Goal: Task Accomplishment & Management: Complete application form

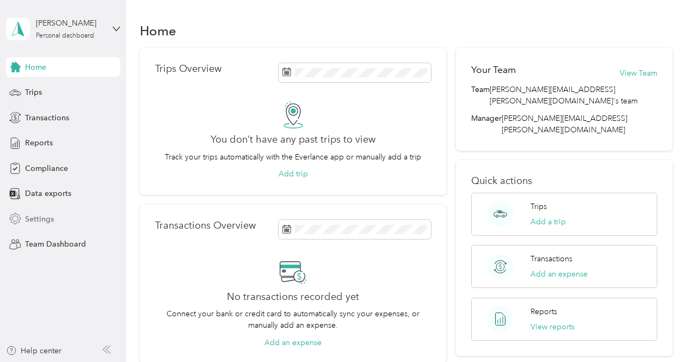
click at [35, 219] on span "Settings" at bounding box center [39, 218] width 29 height 11
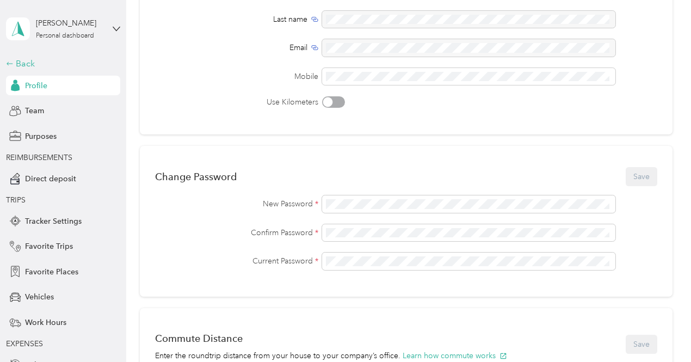
click at [9, 64] on icon at bounding box center [10, 64] width 8 height 8
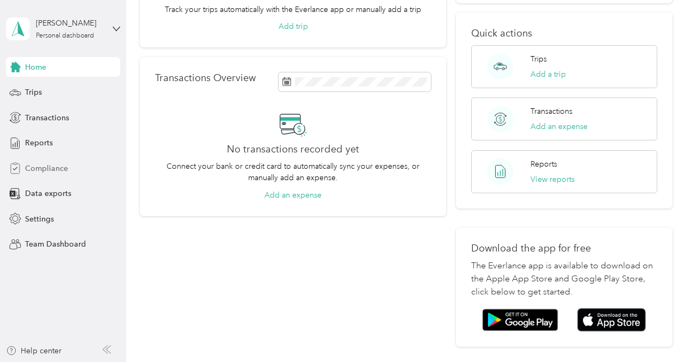
click at [50, 170] on span "Compliance" at bounding box center [46, 168] width 43 height 11
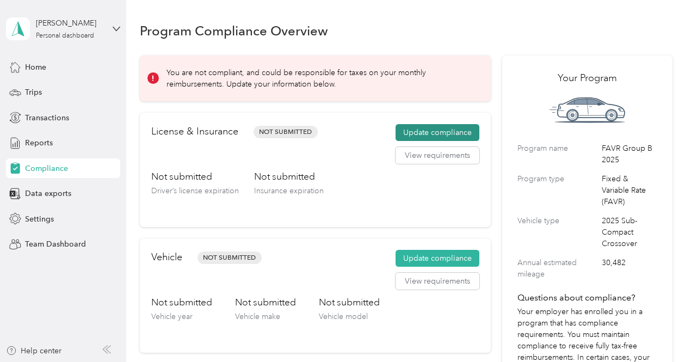
click at [424, 128] on button "Update compliance" at bounding box center [438, 132] width 84 height 17
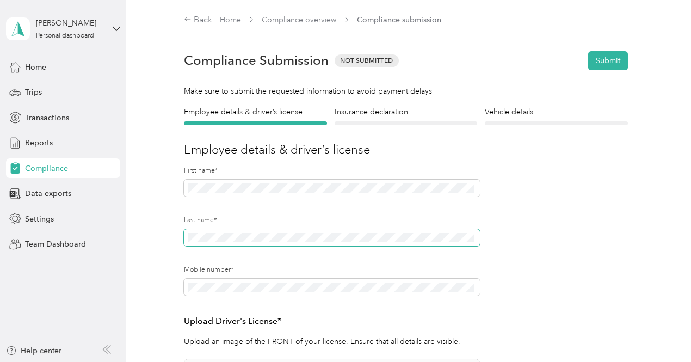
scroll to position [137, 0]
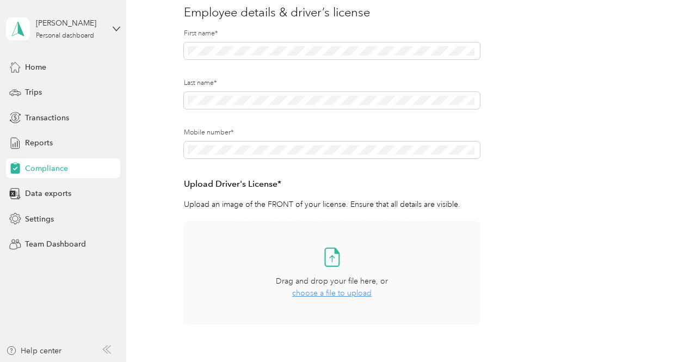
click at [331, 265] on icon at bounding box center [332, 257] width 22 height 22
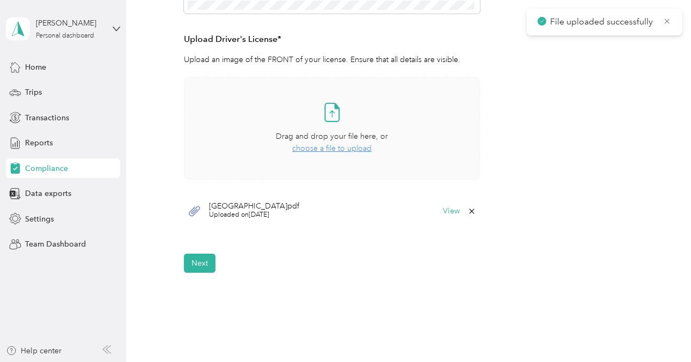
scroll to position [288, 0]
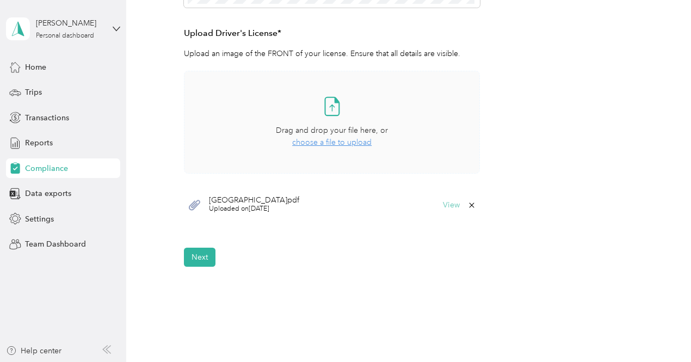
click at [451, 203] on button "View" at bounding box center [451, 205] width 17 height 8
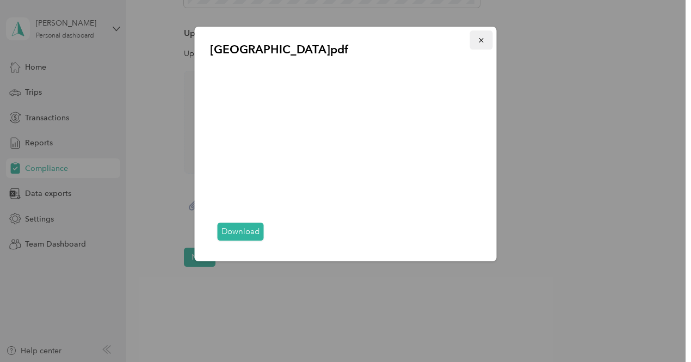
click at [481, 44] on icon "button" at bounding box center [482, 40] width 8 height 8
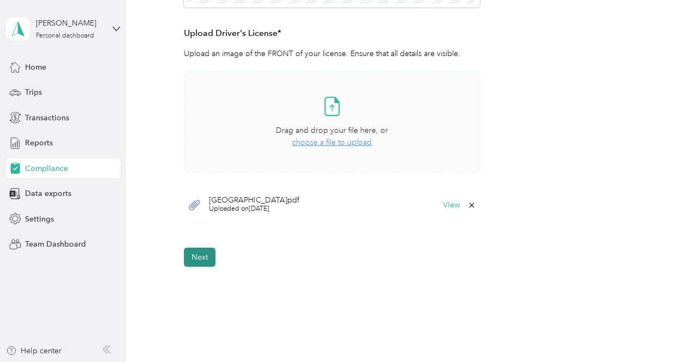
click at [204, 259] on button "Next" at bounding box center [200, 257] width 32 height 19
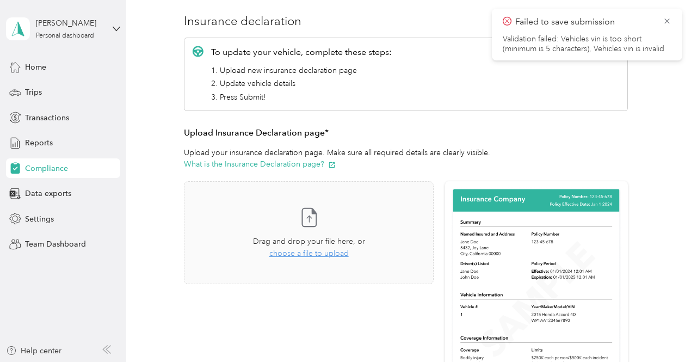
scroll to position [128, 0]
click at [281, 255] on span "choose a file to upload" at bounding box center [308, 253] width 79 height 9
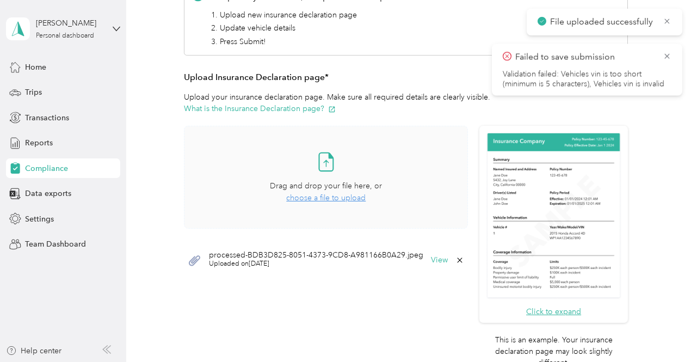
scroll to position [189, 0]
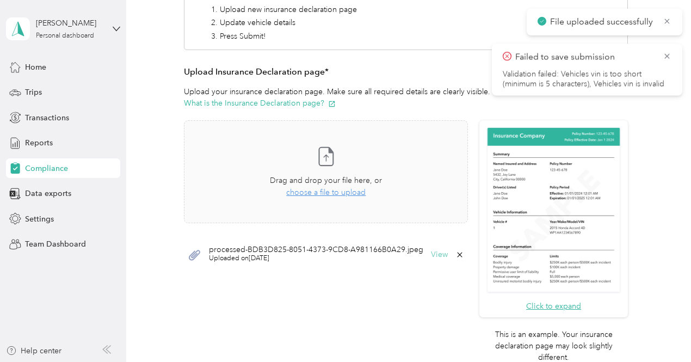
click at [437, 254] on button "View" at bounding box center [439, 255] width 17 height 8
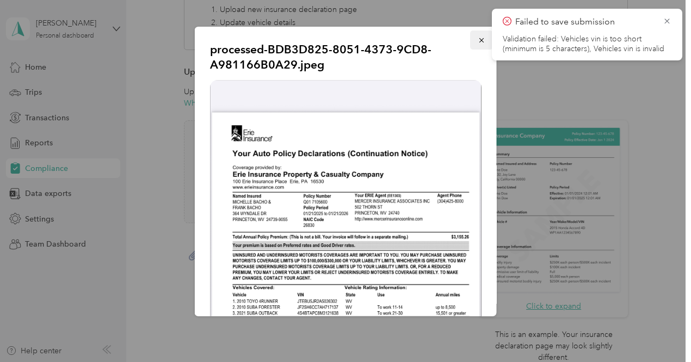
click at [478, 35] on span "button" at bounding box center [482, 39] width 8 height 9
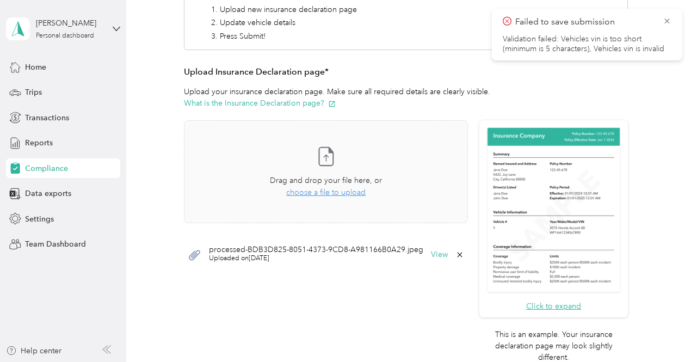
click at [457, 256] on icon at bounding box center [460, 254] width 9 height 9
click at [321, 192] on span "choose a file to upload" at bounding box center [325, 192] width 79 height 9
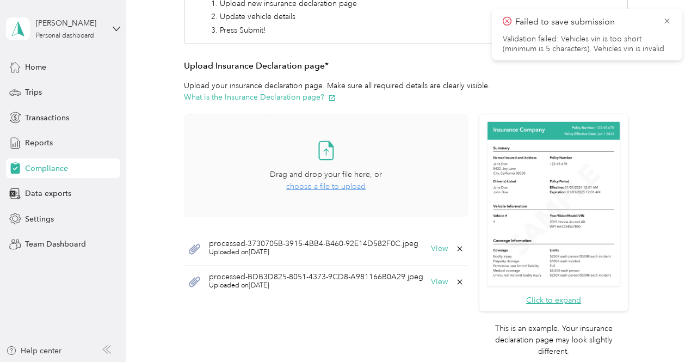
scroll to position [348, 0]
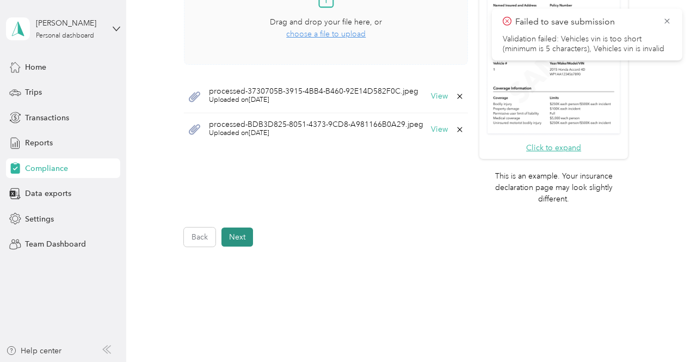
click at [236, 231] on button "Next" at bounding box center [238, 237] width 32 height 19
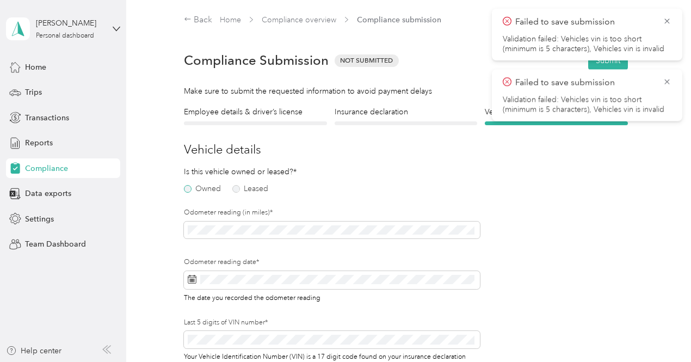
click at [187, 190] on label "Owned" at bounding box center [202, 189] width 37 height 8
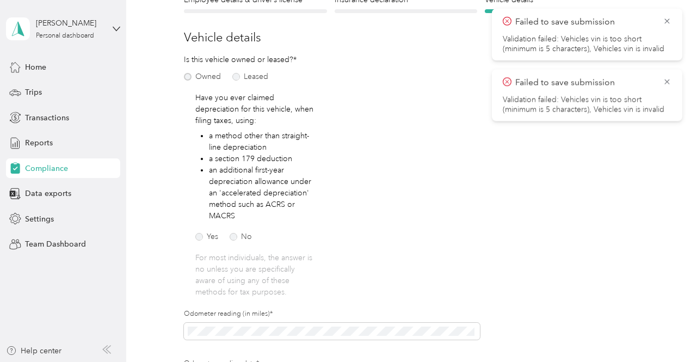
scroll to position [113, 0]
click at [236, 238] on label "No" at bounding box center [241, 236] width 22 height 8
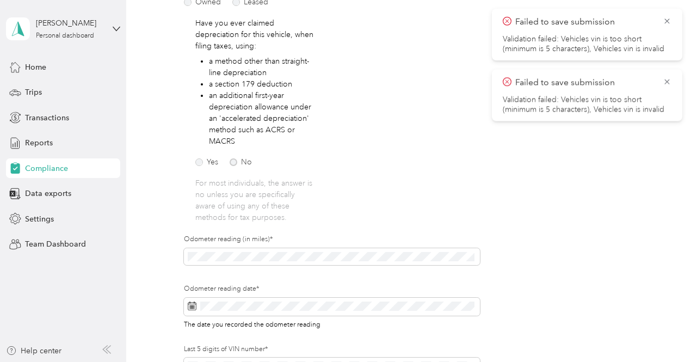
scroll to position [214, 0]
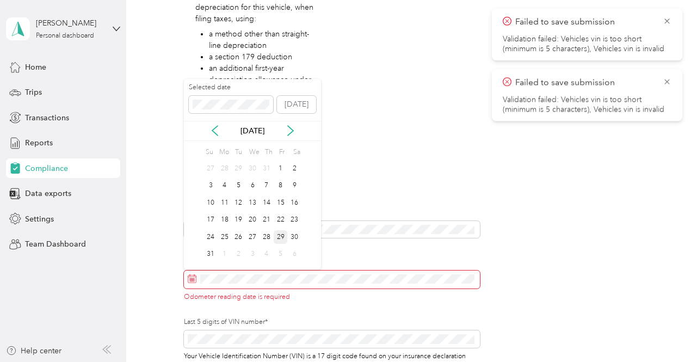
click at [282, 232] on div "29" at bounding box center [281, 237] width 14 height 14
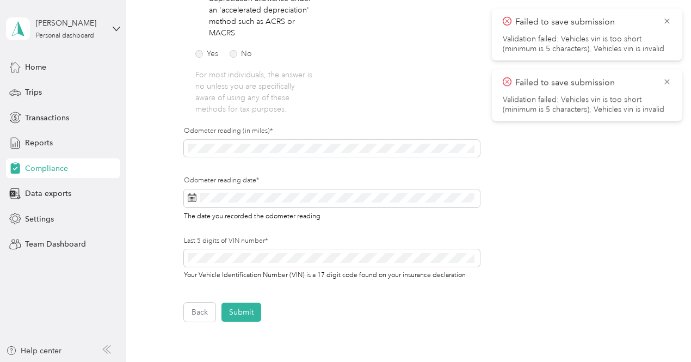
scroll to position [303, 0]
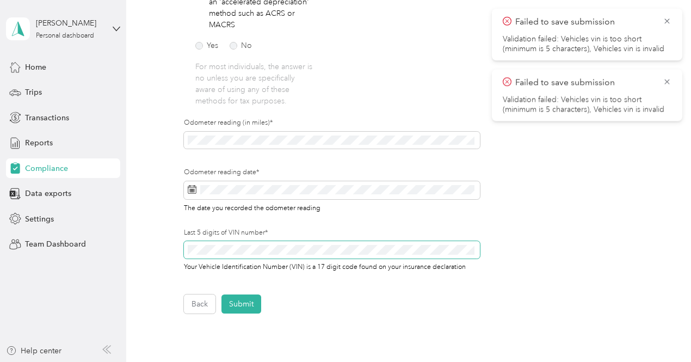
click at [281, 243] on span at bounding box center [332, 249] width 296 height 17
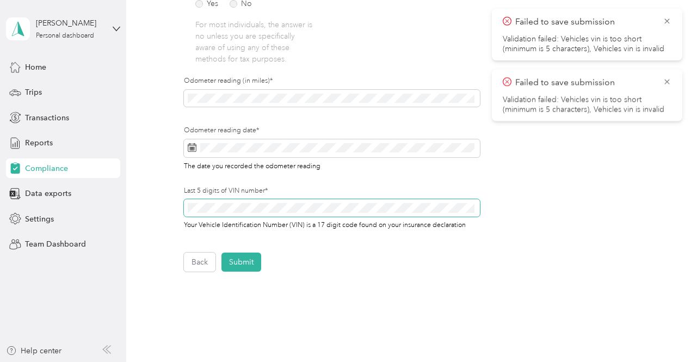
scroll to position [413, 0]
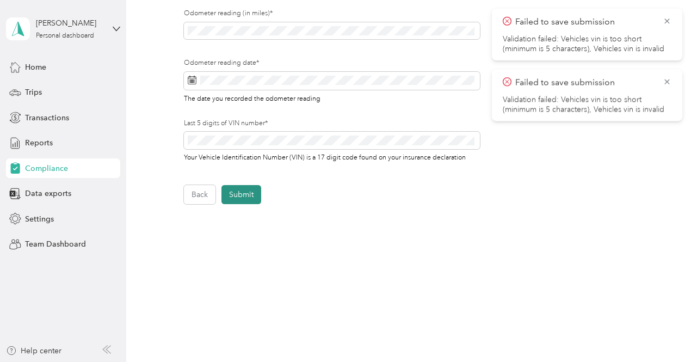
click at [250, 199] on button "Submit" at bounding box center [242, 194] width 40 height 19
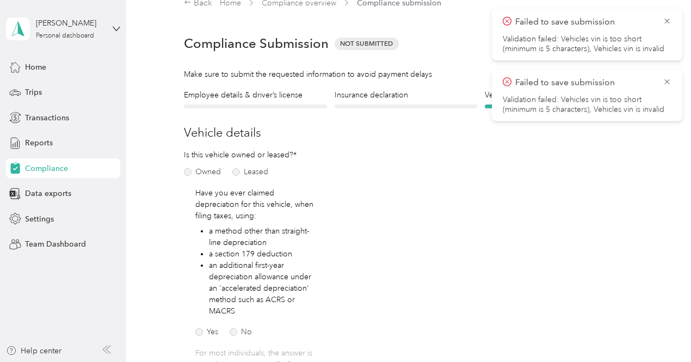
scroll to position [13, 0]
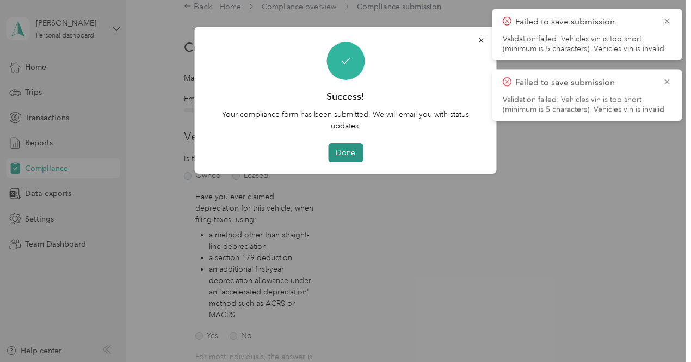
click at [354, 153] on button "Done" at bounding box center [345, 152] width 35 height 19
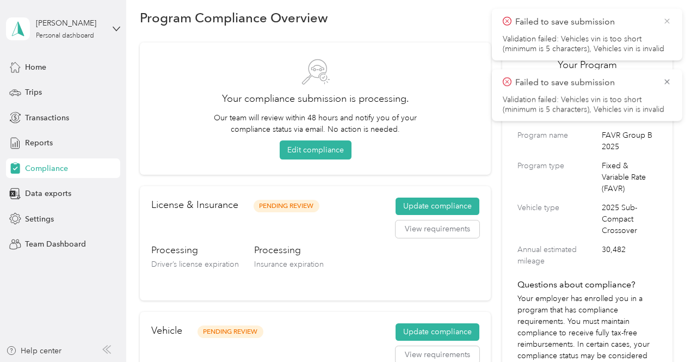
click at [668, 20] on icon at bounding box center [667, 21] width 5 height 5
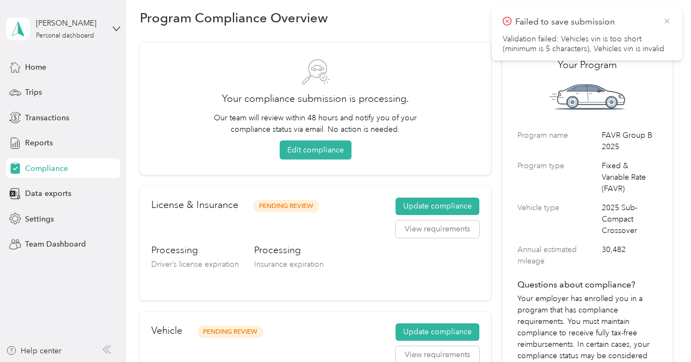
click at [667, 22] on icon at bounding box center [667, 21] width 5 height 5
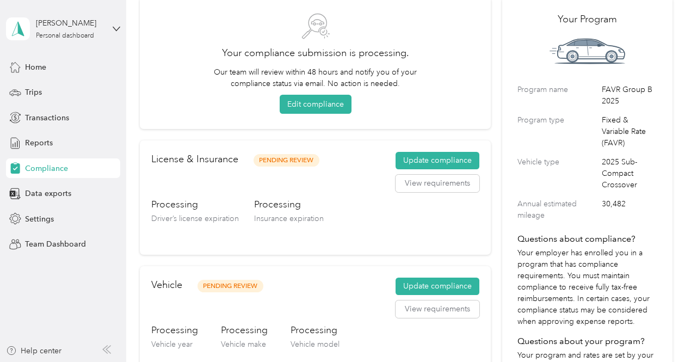
scroll to position [45, 0]
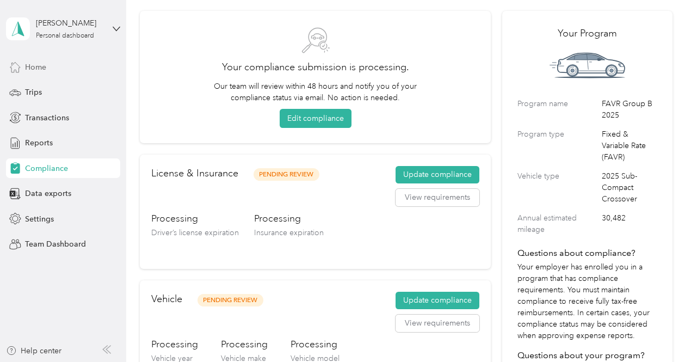
click at [32, 69] on span "Home" at bounding box center [35, 67] width 21 height 11
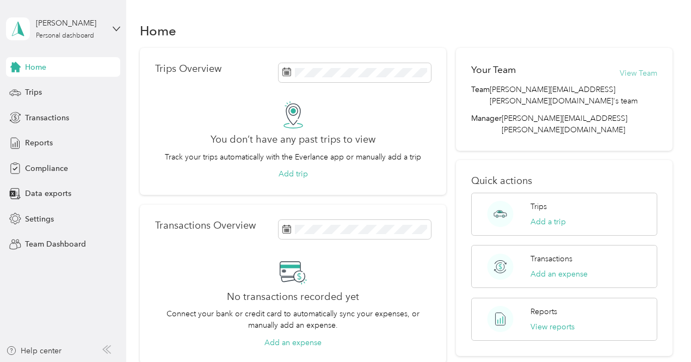
click at [645, 72] on button "View Team" at bounding box center [639, 73] width 38 height 11
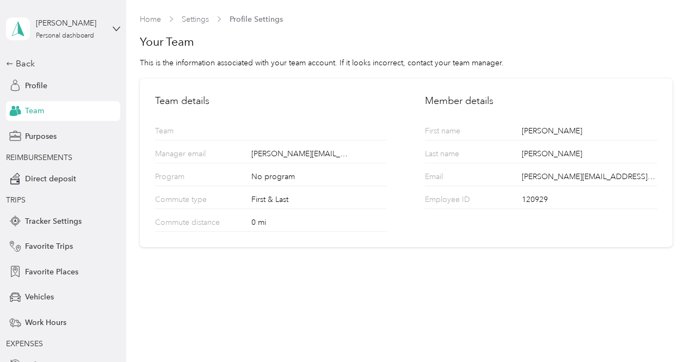
click at [12, 72] on div "Back Profile Team Purposes REIMBURSEMENTS Direct deposit TRIPS Tracker Settings…" at bounding box center [63, 237] width 114 height 360
click at [12, 68] on div "Back" at bounding box center [60, 63] width 109 height 13
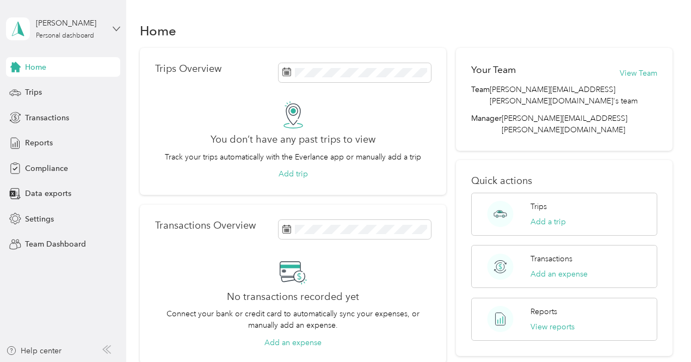
click at [115, 30] on icon at bounding box center [117, 29] width 8 height 8
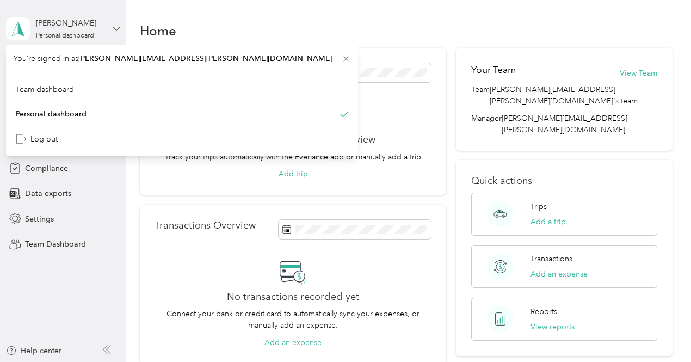
click at [115, 30] on icon at bounding box center [117, 29] width 8 height 8
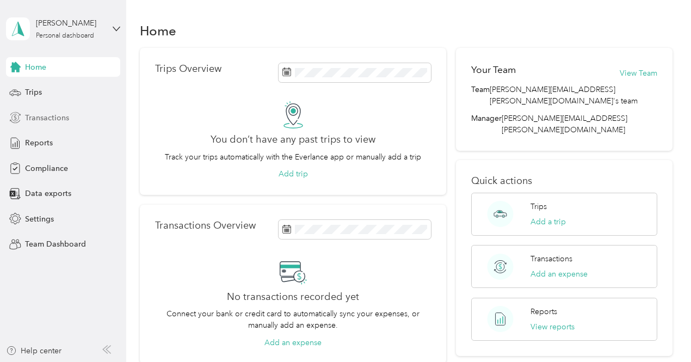
click at [45, 116] on span "Transactions" at bounding box center [47, 117] width 44 height 11
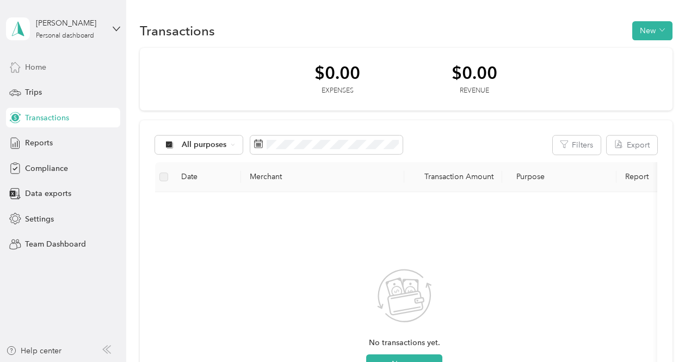
click at [20, 66] on icon at bounding box center [15, 67] width 12 height 12
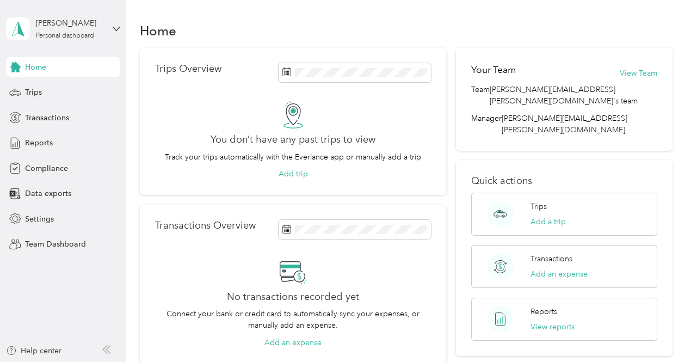
click at [32, 66] on span "Home" at bounding box center [35, 67] width 21 height 11
click at [105, 29] on div "[PERSON_NAME] Personal dashboard" at bounding box center [63, 29] width 114 height 38
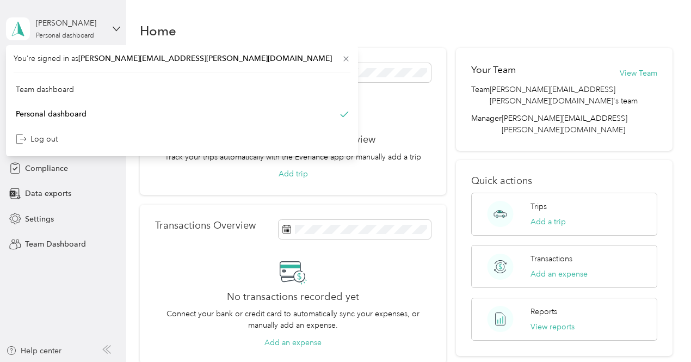
click at [105, 29] on div "[PERSON_NAME] Personal dashboard" at bounding box center [63, 29] width 114 height 38
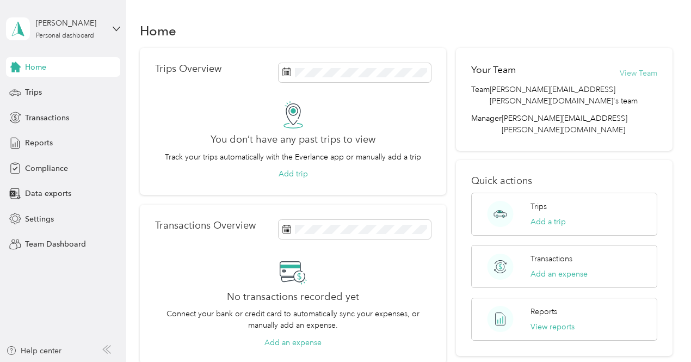
click at [634, 76] on button "View Team" at bounding box center [639, 73] width 38 height 11
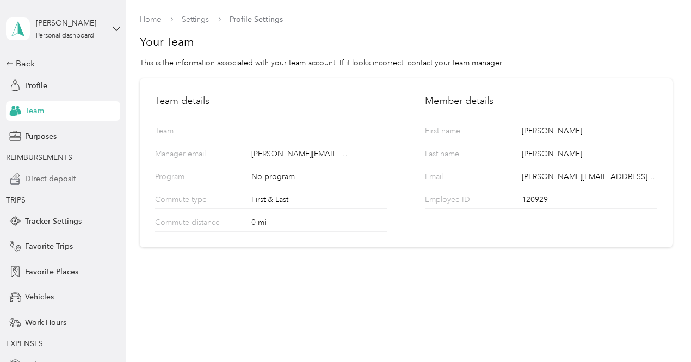
click at [39, 177] on span "Direct deposit" at bounding box center [50, 178] width 51 height 11
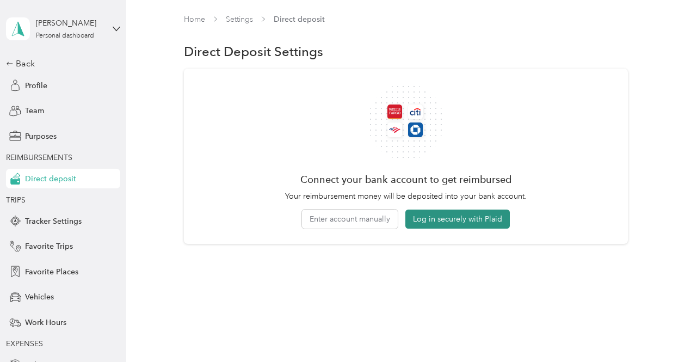
click at [482, 226] on button "Log in securely with Plaid" at bounding box center [458, 219] width 105 height 19
click at [360, 224] on button "Enter account manually" at bounding box center [350, 219] width 96 height 19
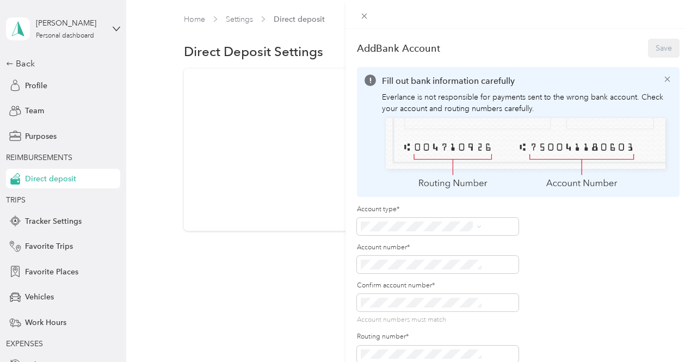
click at [443, 223] on div "Checking" at bounding box center [478, 223] width 113 height 11
click at [663, 49] on button "Save" at bounding box center [664, 48] width 32 height 19
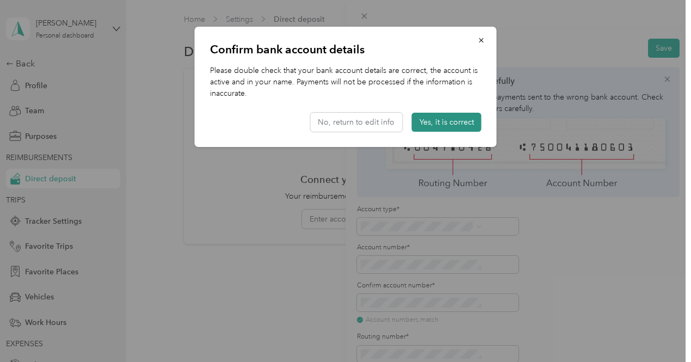
click at [441, 124] on button "Yes, it is correct" at bounding box center [447, 122] width 70 height 19
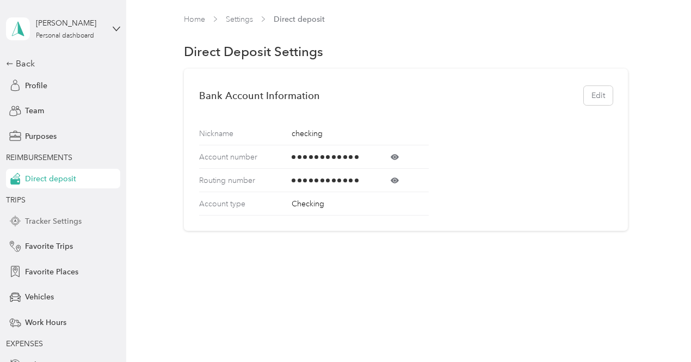
click at [56, 224] on span "Tracker Settings" at bounding box center [53, 221] width 57 height 11
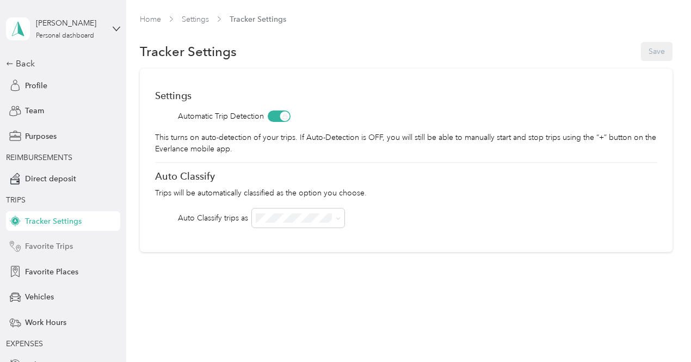
click at [65, 248] on span "Favorite Trips" at bounding box center [49, 246] width 48 height 11
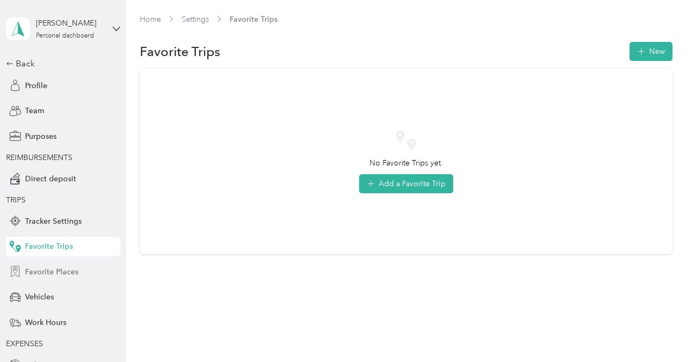
click at [58, 269] on span "Favorite Places" at bounding box center [51, 271] width 53 height 11
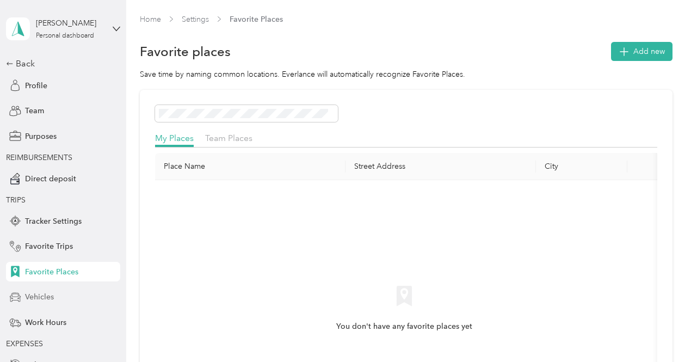
click at [49, 294] on span "Vehicles" at bounding box center [39, 296] width 29 height 11
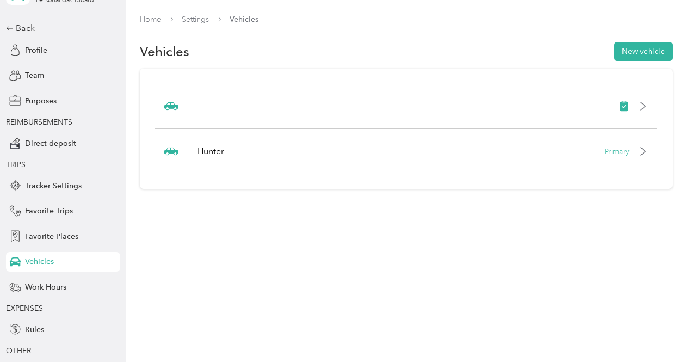
scroll to position [38, 0]
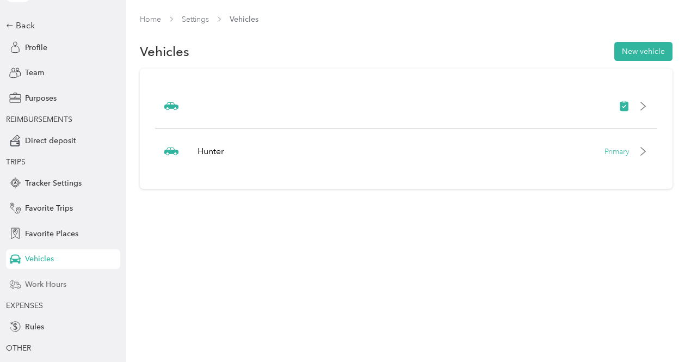
click at [49, 284] on span "Work Hours" at bounding box center [45, 284] width 41 height 11
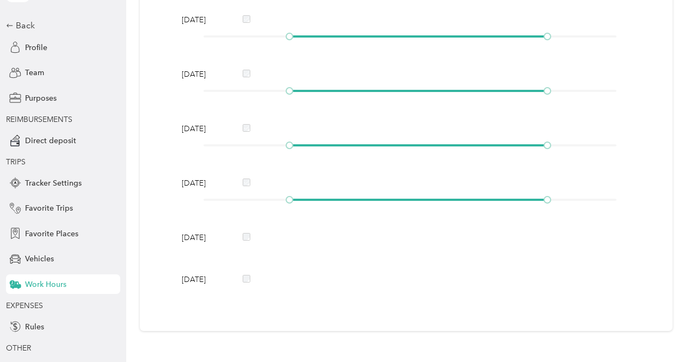
scroll to position [82, 0]
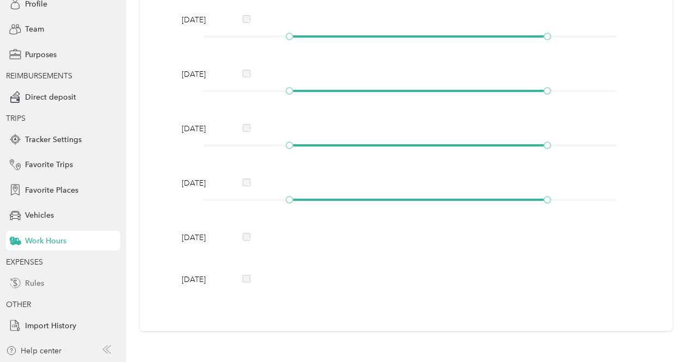
click at [32, 281] on span "Rules" at bounding box center [34, 283] width 19 height 11
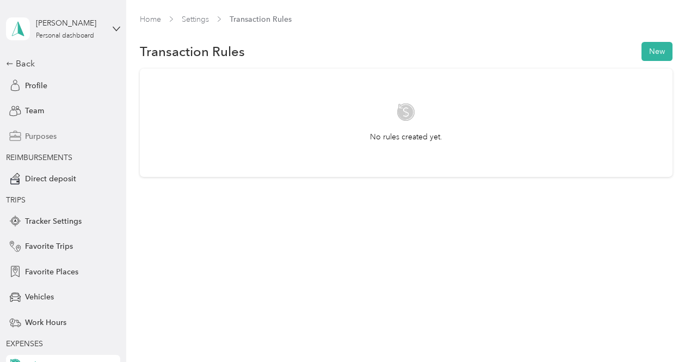
click at [53, 127] on div "Purposes" at bounding box center [63, 136] width 114 height 20
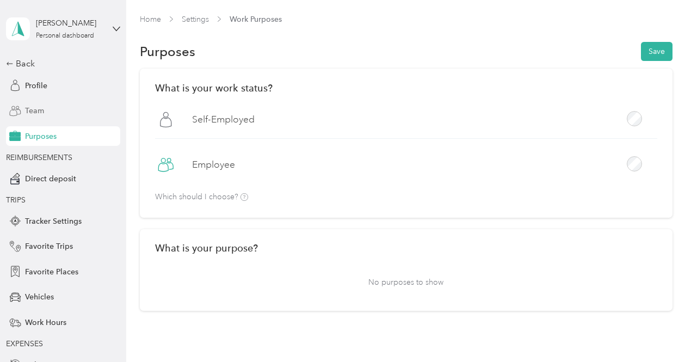
click at [53, 108] on div "Team" at bounding box center [63, 111] width 114 height 20
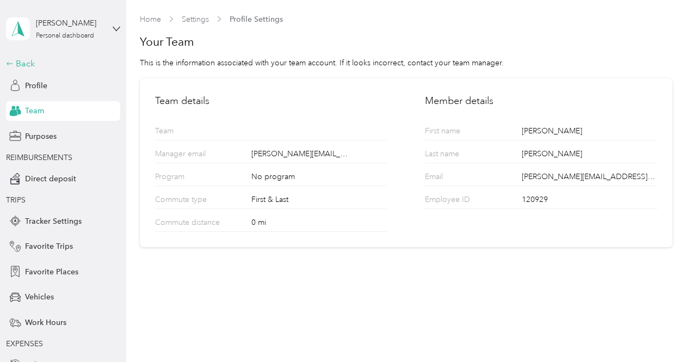
click at [21, 58] on div "Back" at bounding box center [60, 63] width 109 height 13
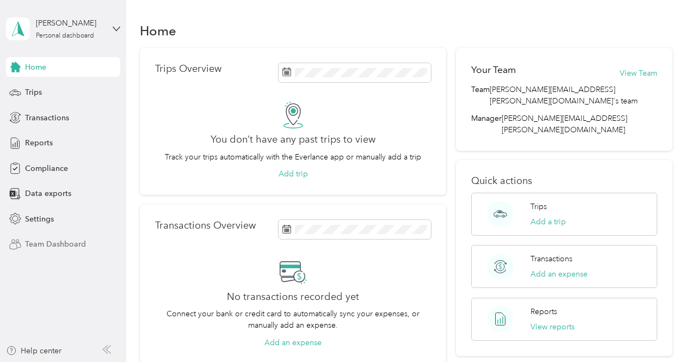
click at [60, 239] on span "Team Dashboard" at bounding box center [55, 243] width 61 height 11
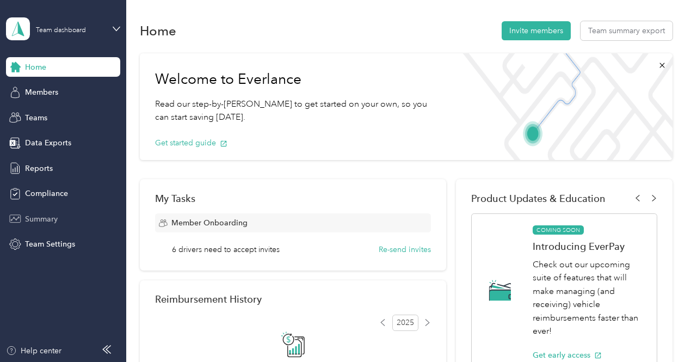
click at [62, 216] on div "Summary" at bounding box center [63, 219] width 114 height 20
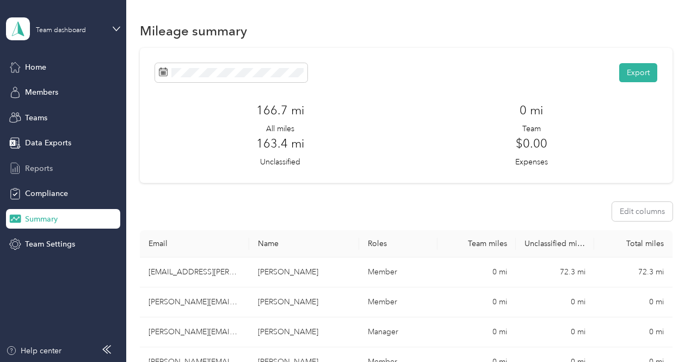
click at [50, 173] on span "Reports" at bounding box center [39, 168] width 28 height 11
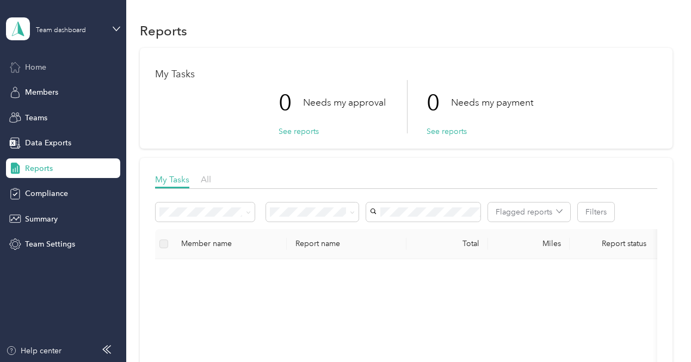
click at [36, 73] on div "Home" at bounding box center [63, 67] width 114 height 20
